Goal: Share content: Share content

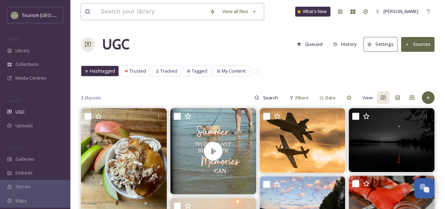
click at [132, 10] on input at bounding box center [151, 11] width 109 height 15
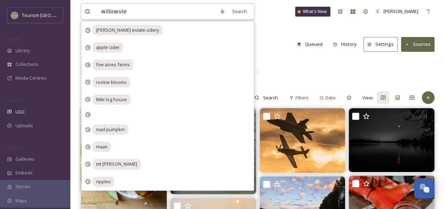
type input "willowview"
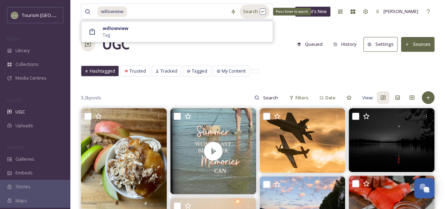
click at [256, 12] on div "Search Press Enter to search" at bounding box center [255, 12] width 30 height 14
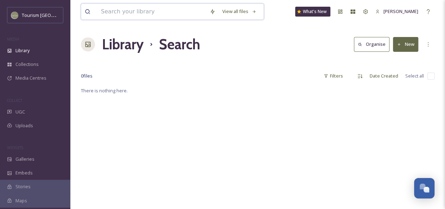
click at [136, 15] on input at bounding box center [151, 11] width 109 height 15
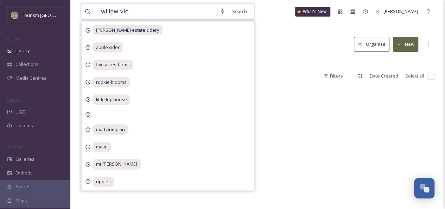
type input "willow view"
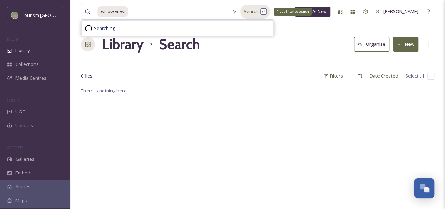
click at [258, 11] on div "Search Press Enter to search" at bounding box center [255, 12] width 30 height 14
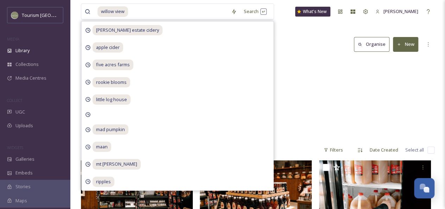
click at [307, 81] on div "[GEOGRAPHIC_DATA] 93 items [GEOGRAPHIC_DATA] [GEOGRAPHIC_DATA] 75 items" at bounding box center [258, 98] width 354 height 81
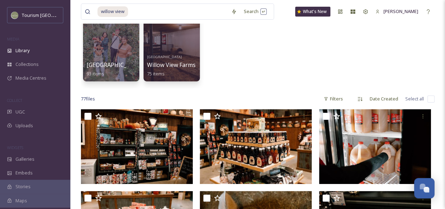
scroll to position [54, 0]
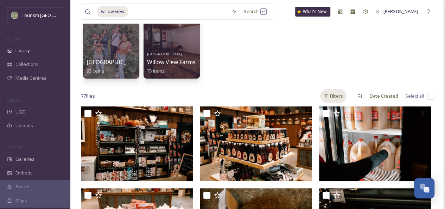
click at [338, 97] on div "Filters" at bounding box center [333, 96] width 26 height 14
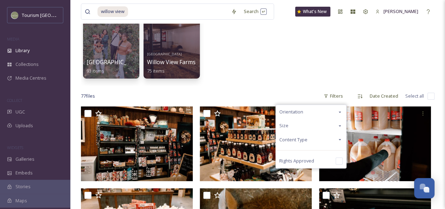
click at [335, 139] on div "Content Type" at bounding box center [311, 140] width 70 height 14
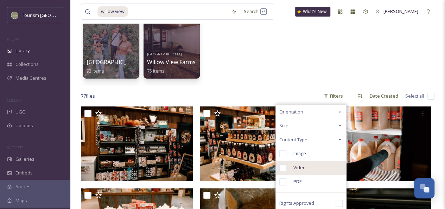
click at [309, 168] on div "Video" at bounding box center [311, 167] width 70 height 14
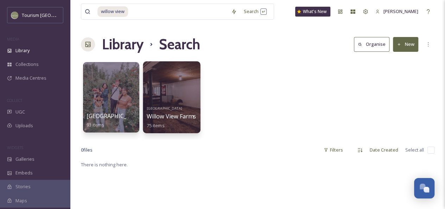
click at [185, 97] on div at bounding box center [171, 97] width 57 height 72
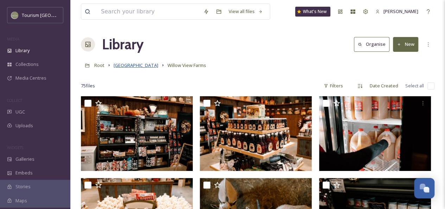
click at [143, 64] on span "[GEOGRAPHIC_DATA]" at bounding box center [136, 65] width 45 height 6
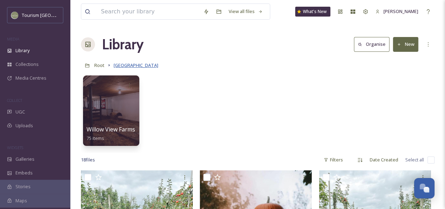
click at [125, 66] on span "[GEOGRAPHIC_DATA]" at bounding box center [136, 65] width 45 height 6
click at [138, 12] on input at bounding box center [148, 11] width 102 height 15
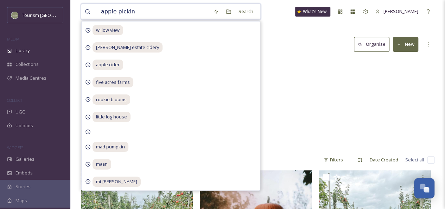
type input "apple picking"
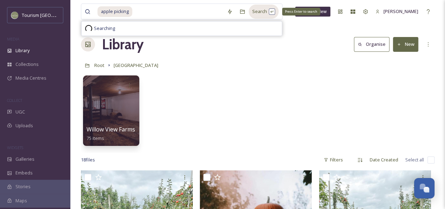
click at [266, 10] on div "Search Press Enter to search" at bounding box center [264, 12] width 30 height 14
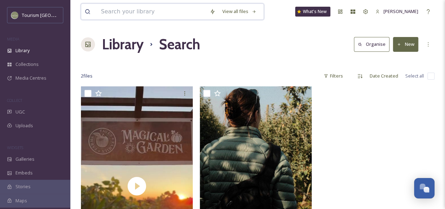
click at [118, 10] on input at bounding box center [151, 11] width 109 height 15
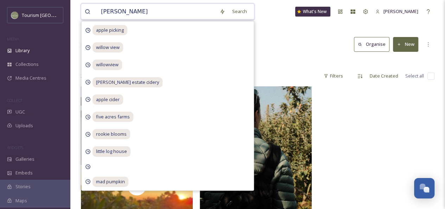
type input "[PERSON_NAME]"
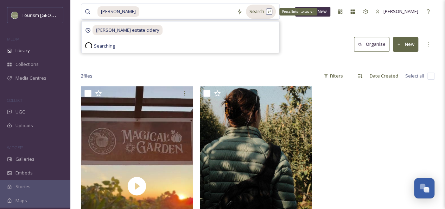
click at [246, 13] on div "Search Press Enter to search" at bounding box center [261, 12] width 30 height 14
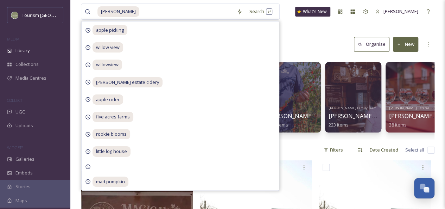
click at [295, 40] on div "Library Search Organise New" at bounding box center [258, 44] width 354 height 21
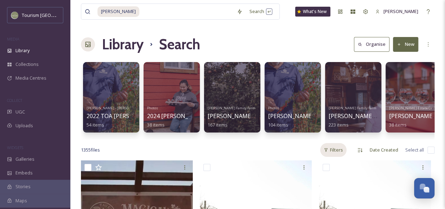
click at [339, 155] on div "Filters" at bounding box center [333, 150] width 26 height 14
click at [338, 196] on icon at bounding box center [340, 193] width 6 height 6
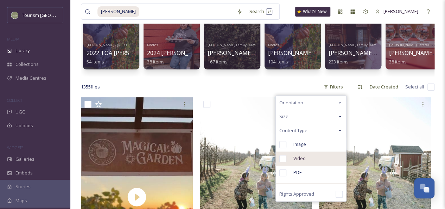
click at [309, 163] on div "Video" at bounding box center [311, 158] width 70 height 14
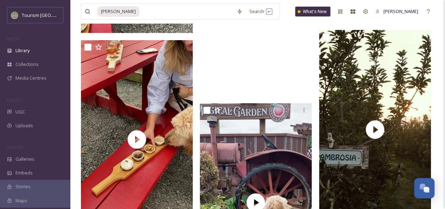
scroll to position [1008, 0]
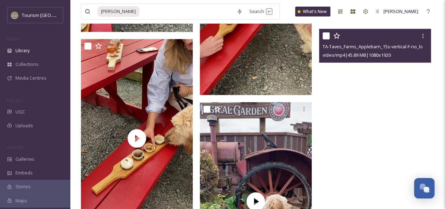
click at [369, 158] on video "TA-Taves_Farms_Applebarn_15s-vertical-F-no_logos.mp4" at bounding box center [375, 128] width 112 height 199
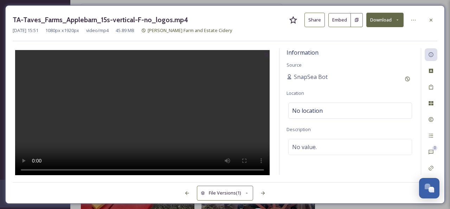
click at [318, 21] on button "Share" at bounding box center [315, 20] width 20 height 14
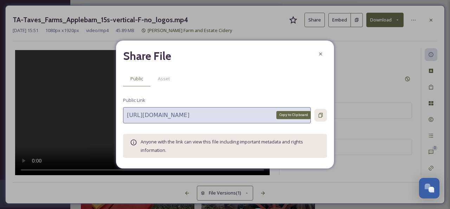
click at [322, 114] on icon at bounding box center [321, 115] width 4 height 5
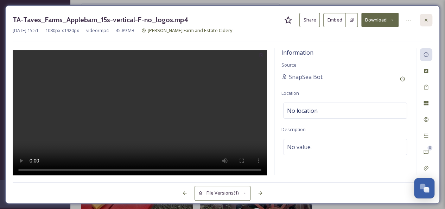
click at [429, 20] on icon at bounding box center [426, 20] width 6 height 6
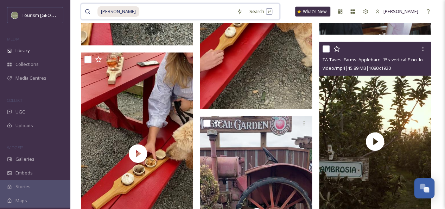
click at [140, 15] on input at bounding box center [186, 11] width 93 height 15
type input "t"
type input "falling"
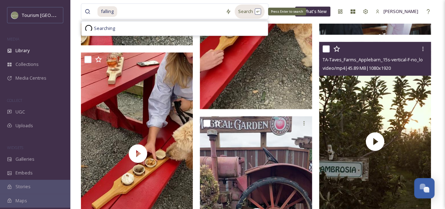
click at [253, 14] on div "Search Press Enter to search" at bounding box center [250, 12] width 30 height 14
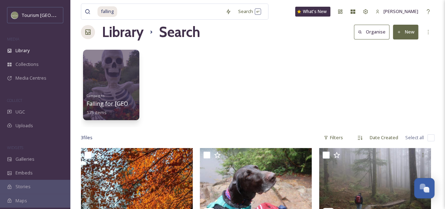
scroll to position [18, 0]
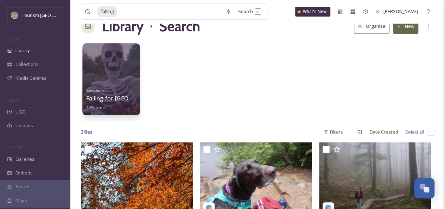
click at [113, 84] on div at bounding box center [110, 79] width 57 height 72
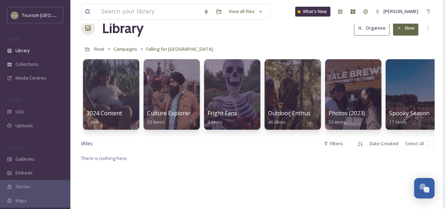
scroll to position [69, 0]
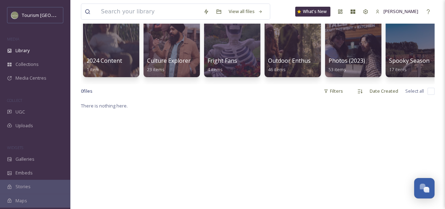
click at [347, 97] on div "0 file s Filters Date Created Select all" at bounding box center [258, 91] width 354 height 14
click at [340, 98] on div "Filters" at bounding box center [333, 91] width 26 height 14
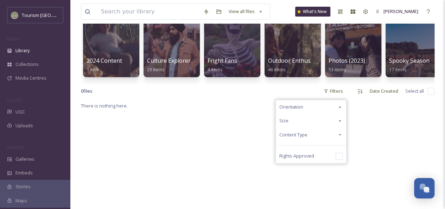
click at [337, 138] on div "Content Type" at bounding box center [311, 135] width 70 height 14
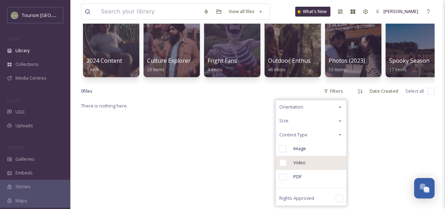
click at [304, 166] on span "Video" at bounding box center [300, 162] width 12 height 7
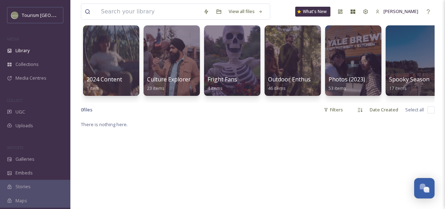
scroll to position [4, 0]
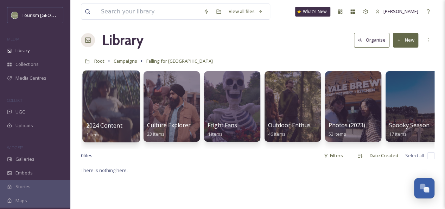
click at [116, 109] on div at bounding box center [110, 106] width 57 height 72
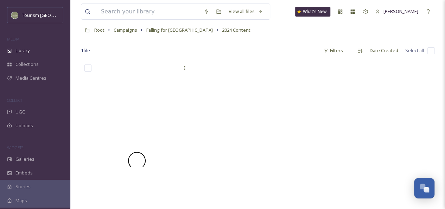
scroll to position [43, 0]
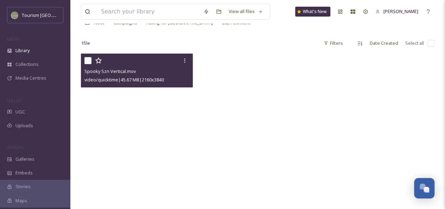
click at [155, 112] on video "Spooky Szn Vertical.mov" at bounding box center [137, 152] width 112 height 199
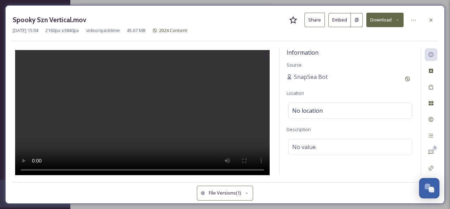
click at [320, 19] on button "Share" at bounding box center [315, 20] width 20 height 14
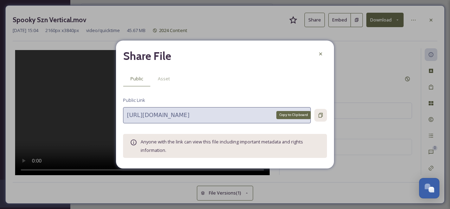
click at [321, 115] on icon at bounding box center [321, 115] width 6 height 6
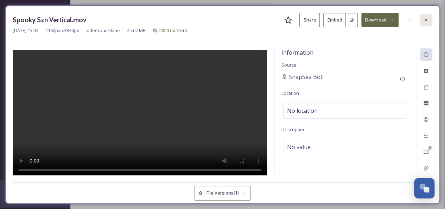
click at [426, 19] on icon at bounding box center [426, 19] width 3 height 3
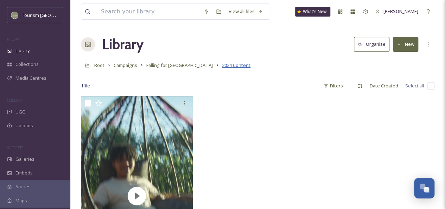
click at [222, 66] on span "2024 Content" at bounding box center [236, 65] width 29 height 6
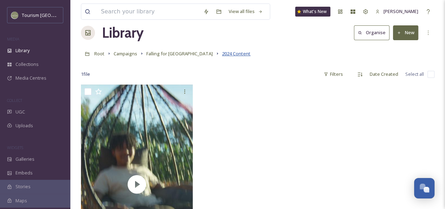
click at [222, 55] on span "2024 Content" at bounding box center [236, 53] width 29 height 6
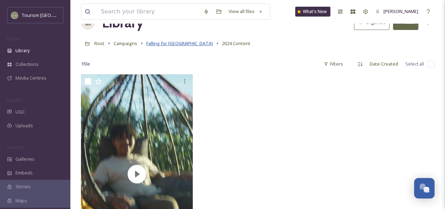
click at [170, 43] on span "Falling for [GEOGRAPHIC_DATA]" at bounding box center [179, 43] width 67 height 6
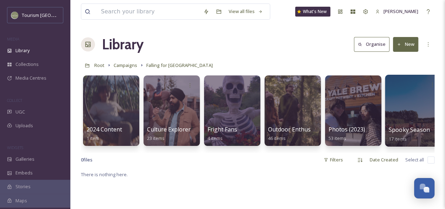
scroll to position [0, 131]
